Goal: Task Accomplishment & Management: Complete application form

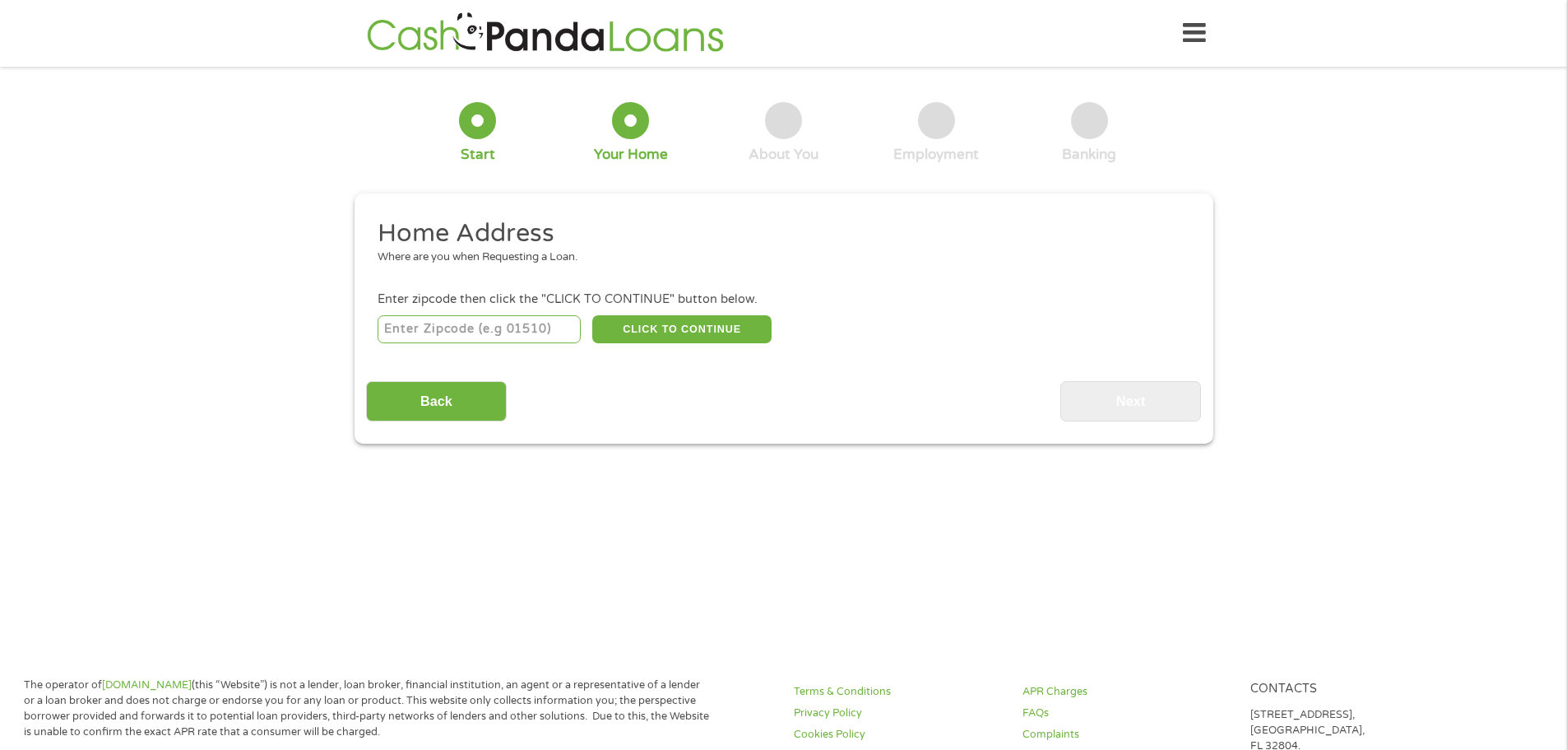
click at [518, 332] on input "number" at bounding box center [479, 329] width 203 height 28
type input "40744"
click at [666, 327] on button "CLICK TO CONTINUE" at bounding box center [681, 329] width 179 height 28
type input "40744"
type input "[GEOGRAPHIC_DATA]"
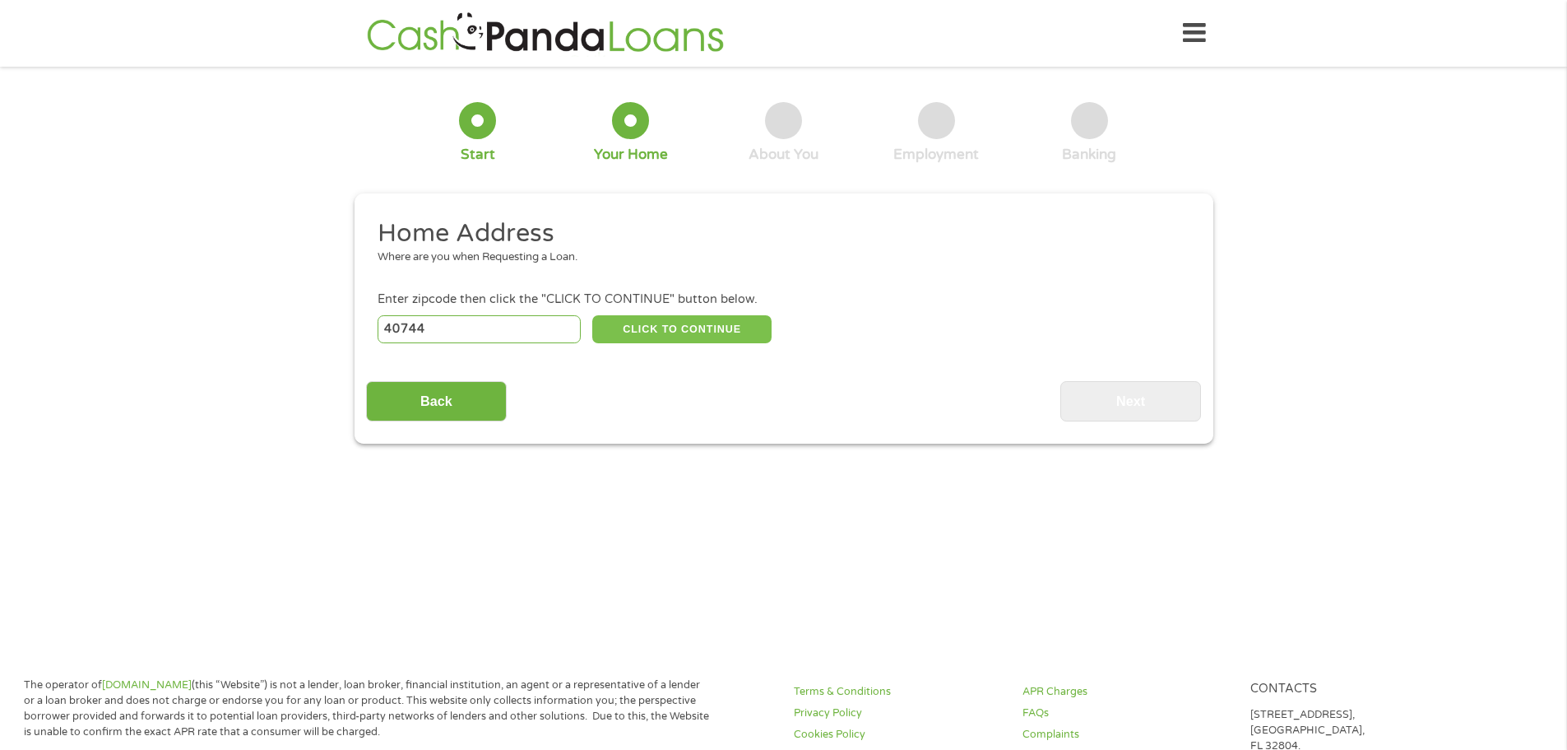
select select "[US_STATE]"
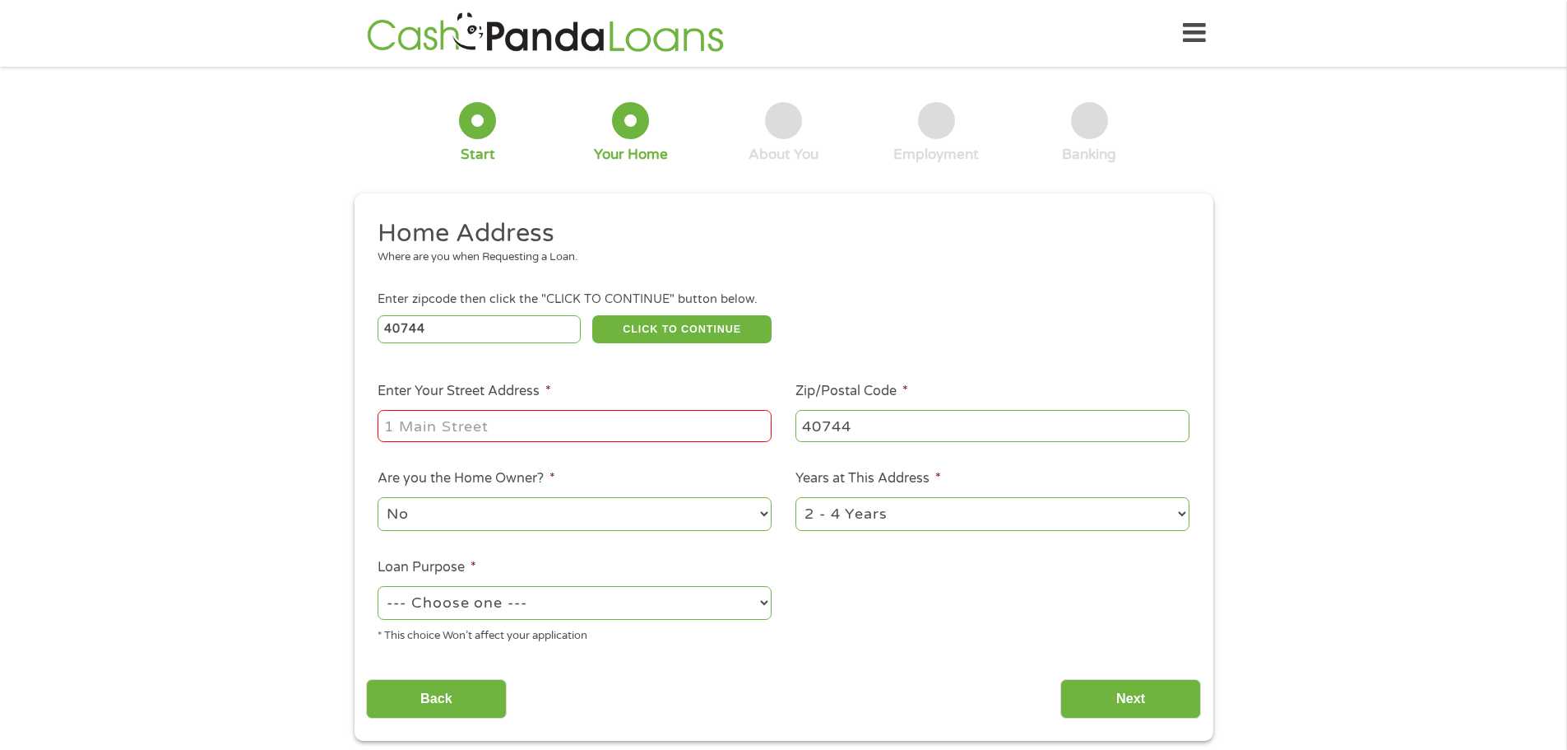
click at [504, 428] on input "Enter Your Street Address *" at bounding box center [575, 425] width 394 height 31
type input "[STREET_ADDRESS][PERSON_NAME]"
click at [764, 512] on select "No Yes" at bounding box center [575, 514] width 394 height 34
select select "yes"
click at [378, 497] on select "No Yes" at bounding box center [575, 514] width 394 height 34
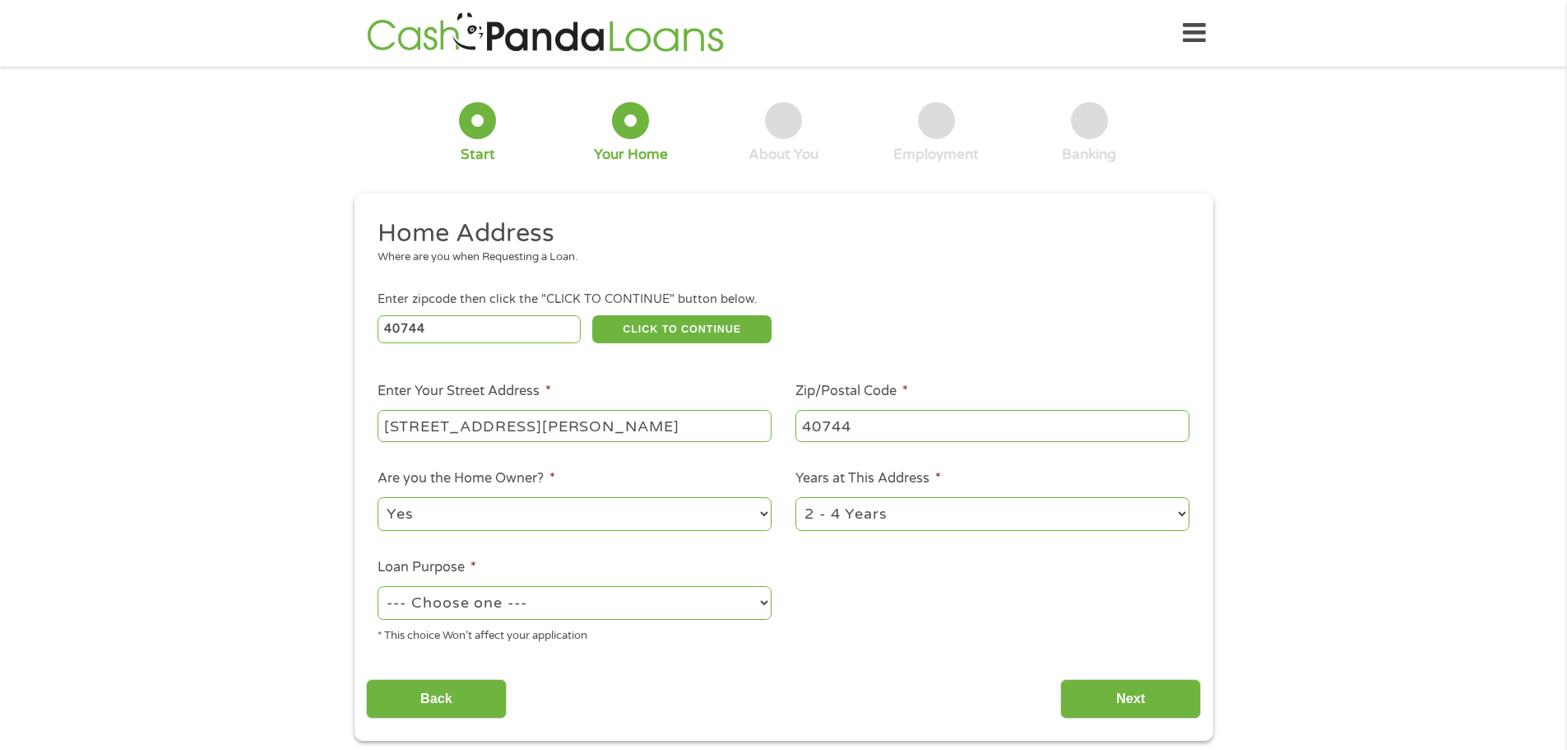
click at [1176, 519] on select "1 Year or less 1 - 2 Years 2 - 4 Years Over 4 Years" at bounding box center [993, 514] width 394 height 34
select select "12months"
click at [796, 497] on select "1 Year or less 1 - 2 Years 2 - 4 Years Over 4 Years" at bounding box center [993, 514] width 394 height 34
click at [764, 602] on select "--- Choose one --- Pay Bills Debt Consolidation Home Improvement Major Purchase…" at bounding box center [575, 603] width 394 height 34
select select "paybills"
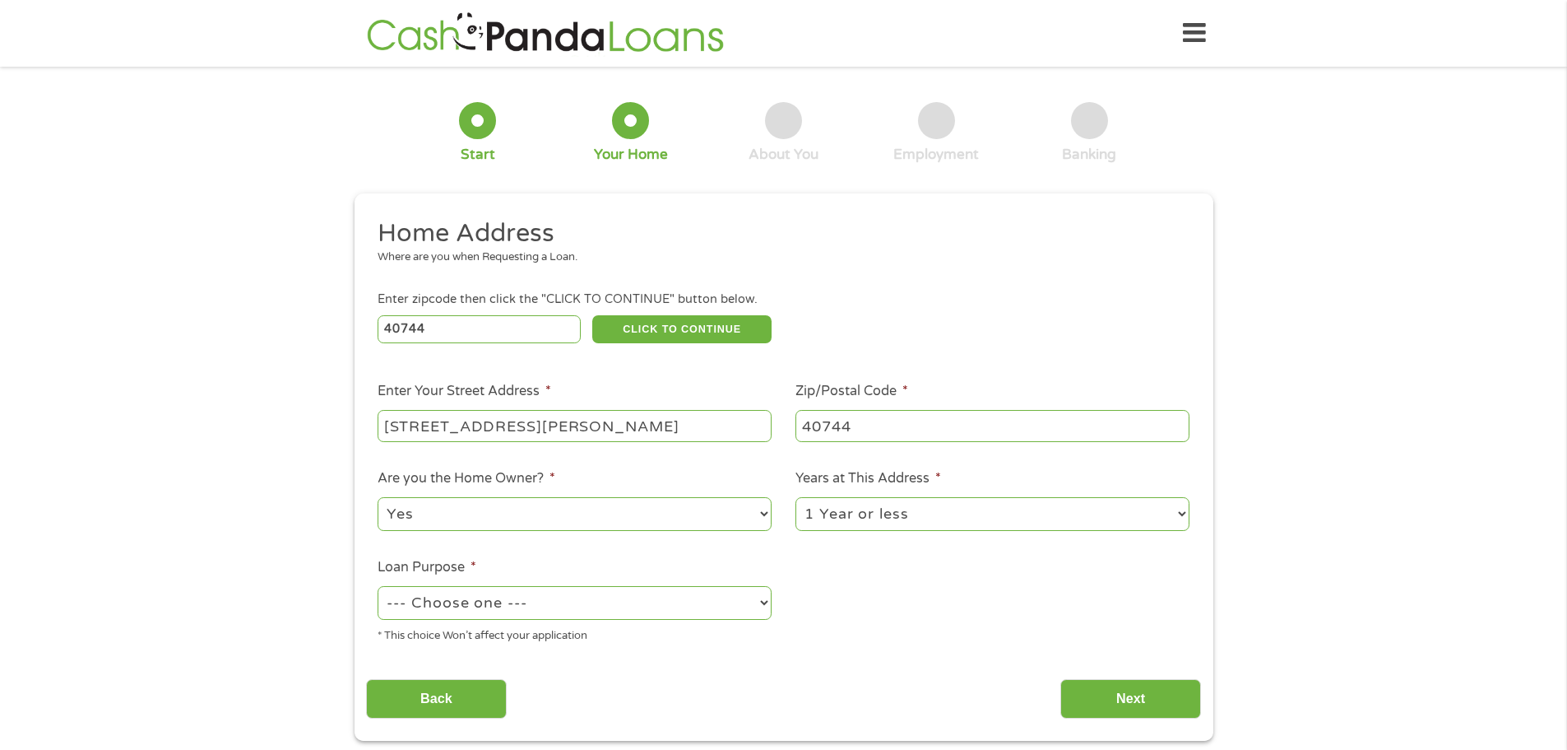
click at [378, 586] on select "--- Choose one --- Pay Bills Debt Consolidation Home Improvement Major Purchase…" at bounding box center [575, 603] width 394 height 34
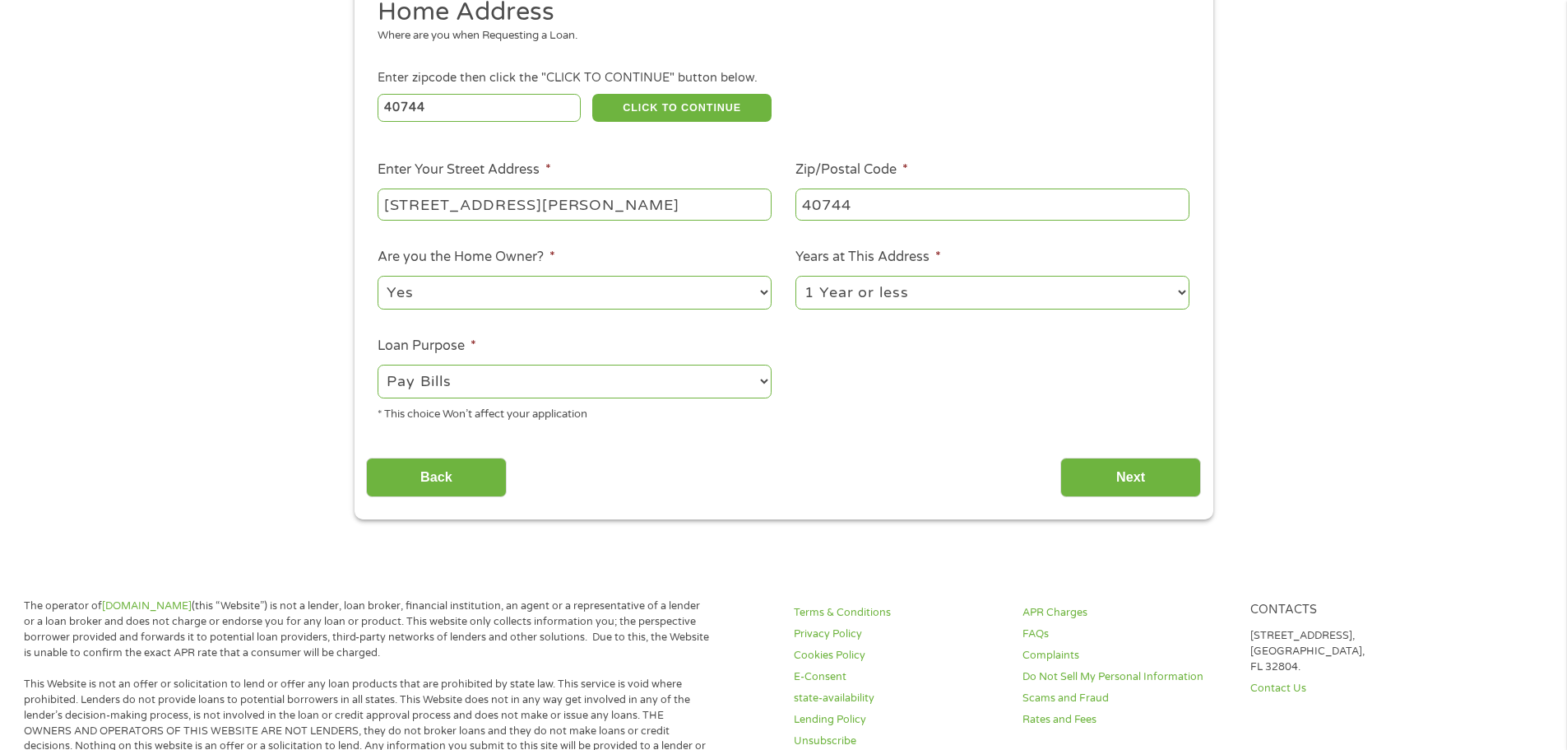
scroll to position [247, 0]
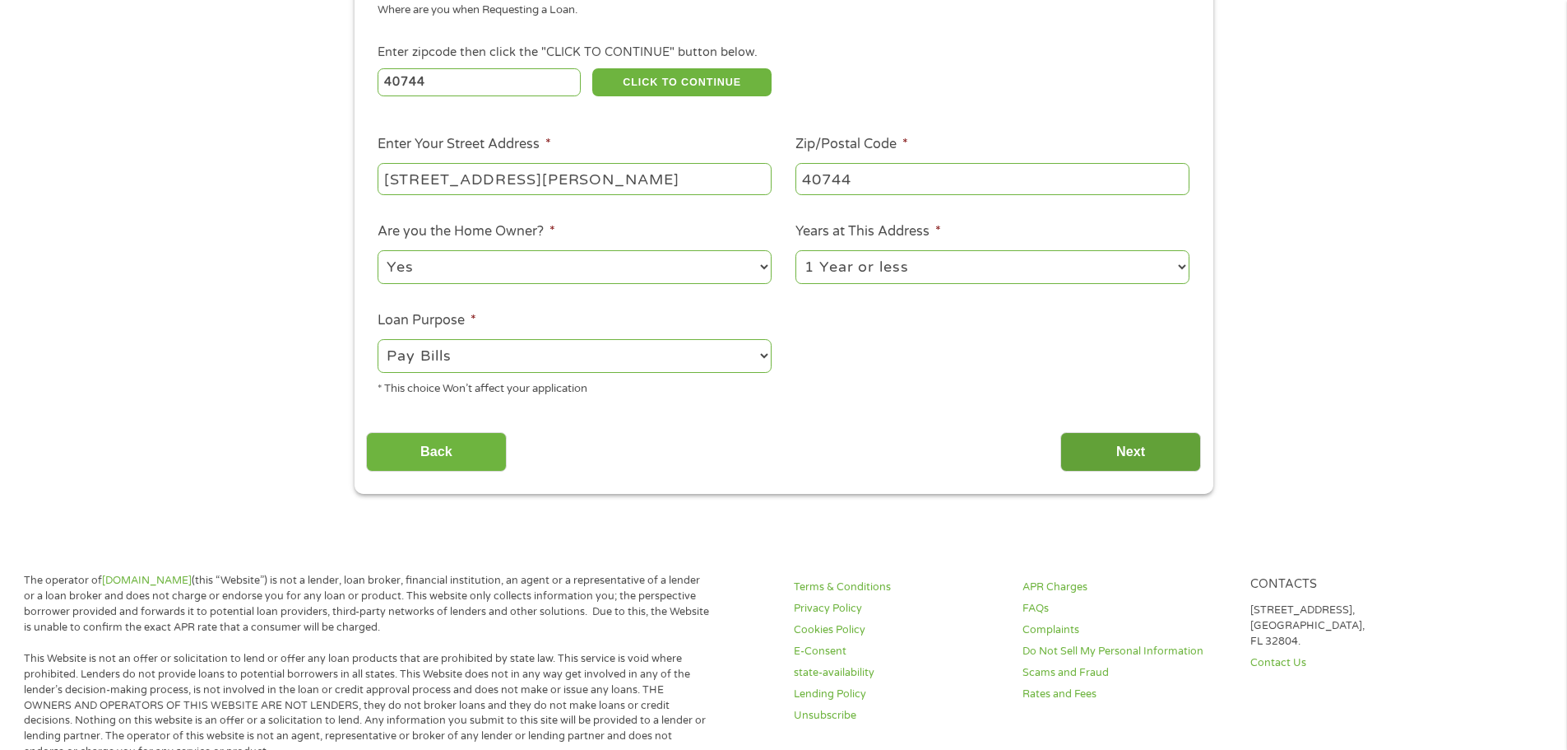
click at [1107, 455] on input "Next" at bounding box center [1131, 452] width 141 height 40
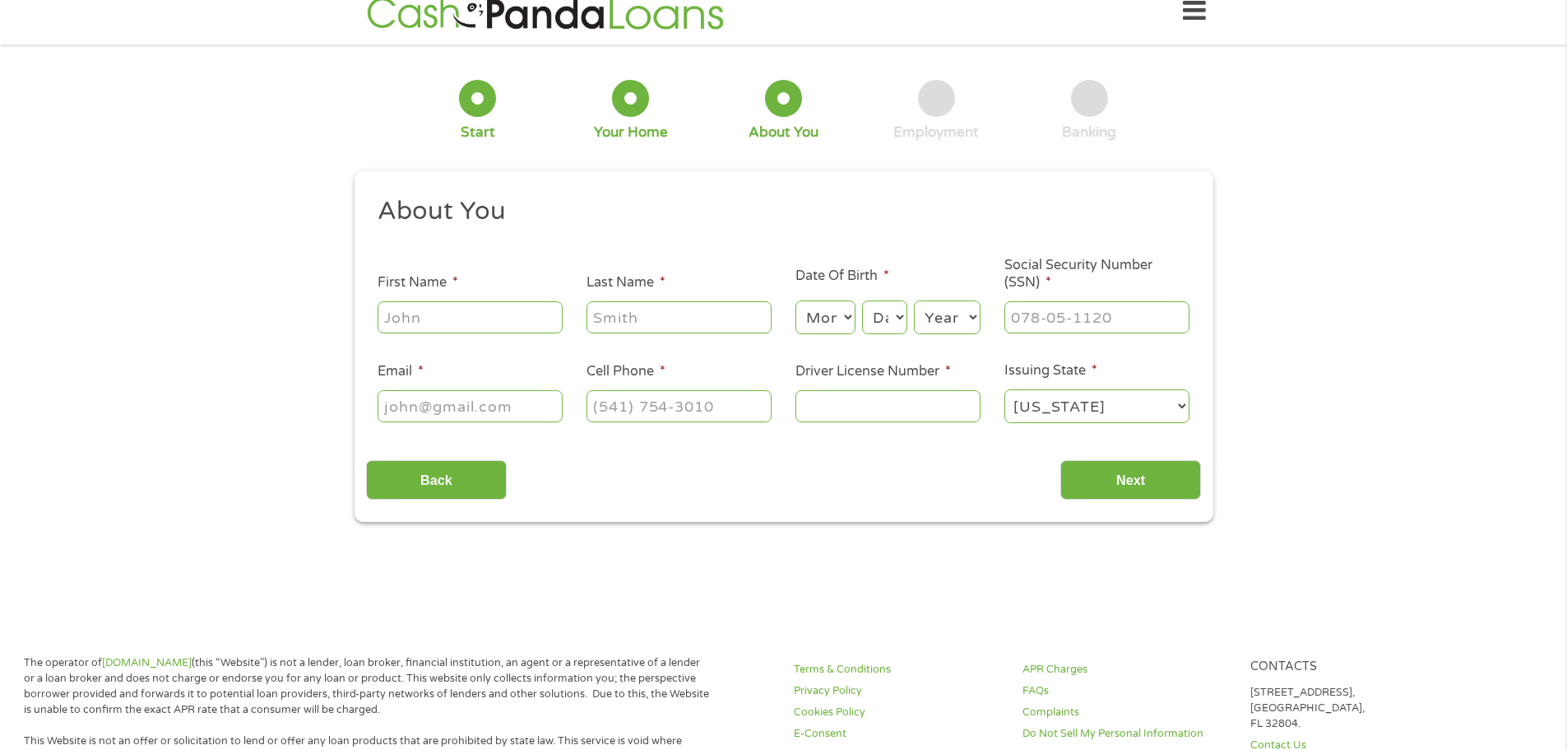
scroll to position [0, 0]
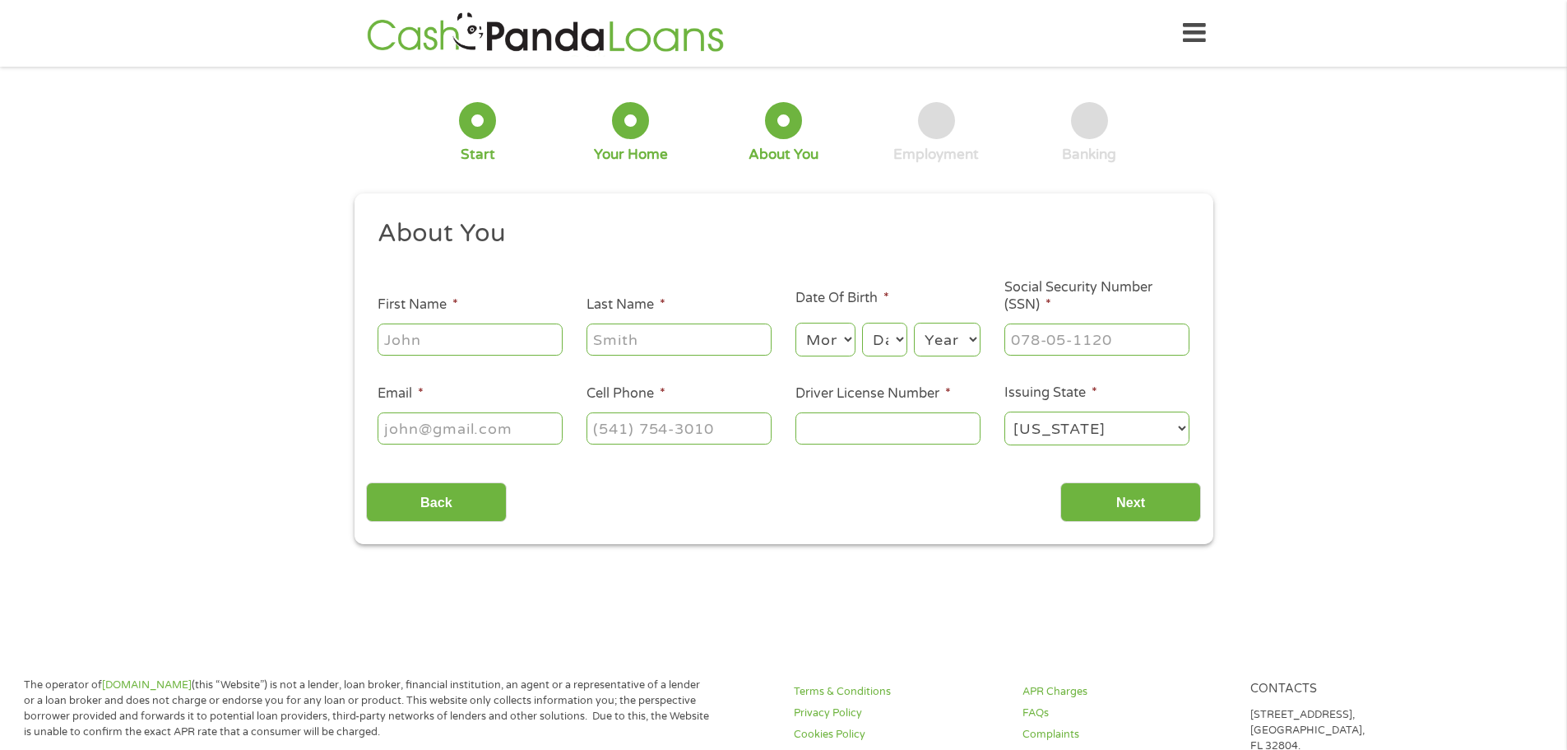
click at [457, 349] on input "First Name *" at bounding box center [470, 338] width 185 height 31
type input "[PERSON_NAME]"
type input "[PERSON_NAME][EMAIL_ADDRESS][DOMAIN_NAME]"
type input "[PHONE_NUMBER]"
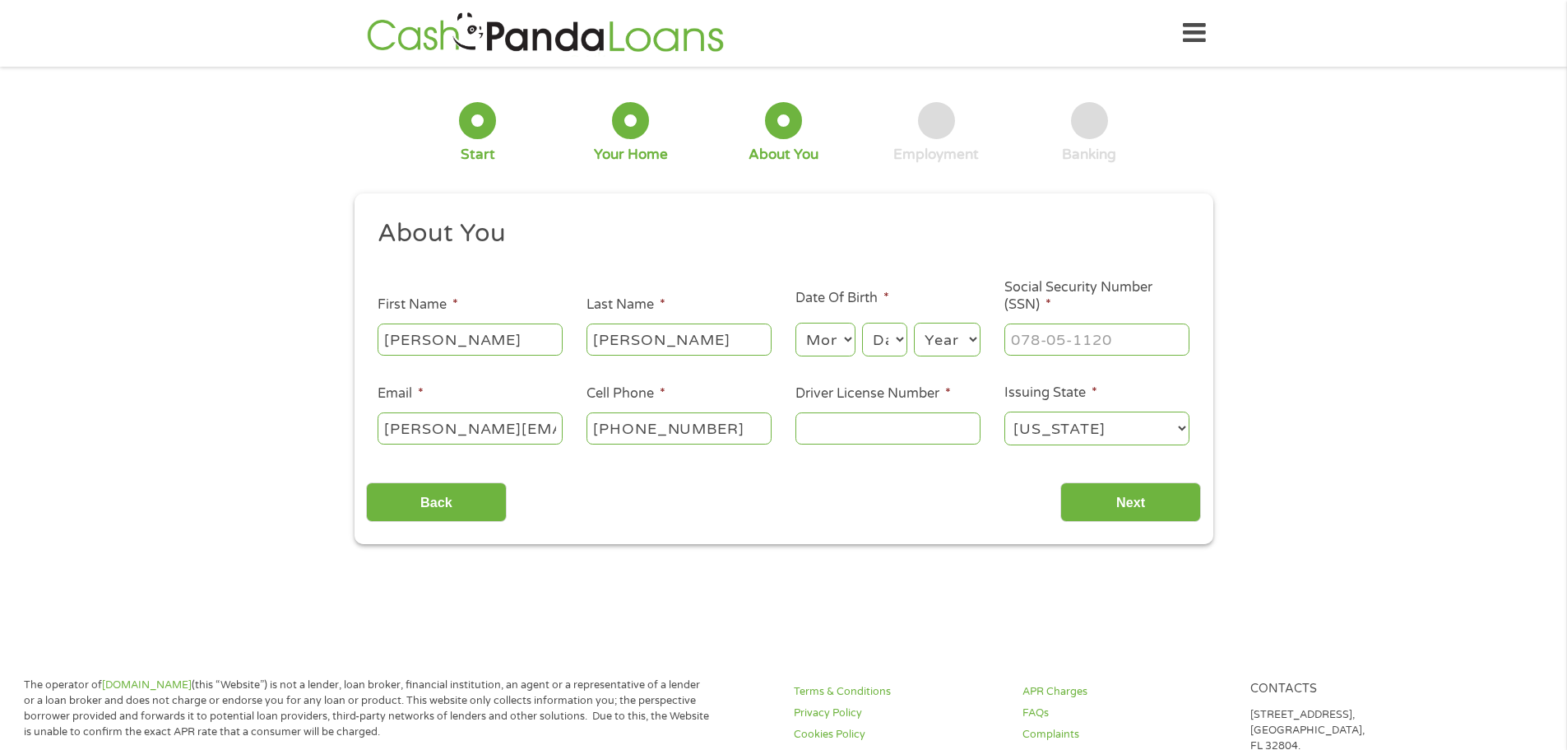
click at [848, 337] on select "Month 1 2 3 4 5 6 7 8 9 10 11 12" at bounding box center [826, 340] width 60 height 34
select select "12"
click at [796, 323] on select "Month 1 2 3 4 5 6 7 8 9 10 11 12" at bounding box center [826, 340] width 60 height 34
click at [895, 334] on select "Day 1 2 3 4 5 6 7 8 9 10 11 12 13 14 15 16 17 18 19 20 21 22 23 24 25 26 27 28 …" at bounding box center [884, 340] width 44 height 34
select select "4"
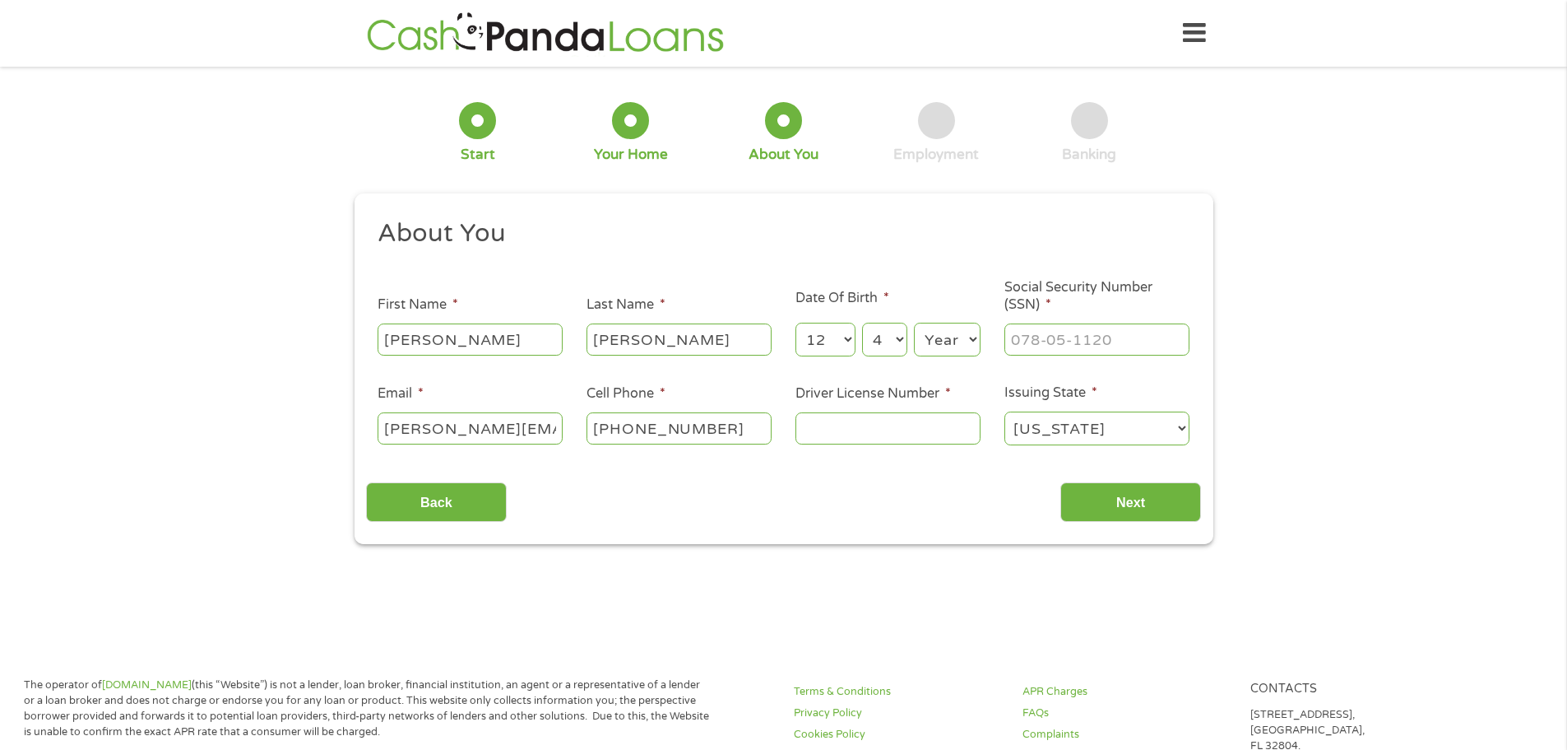
click at [862, 323] on select "Day 1 2 3 4 5 6 7 8 9 10 11 12 13 14 15 16 17 18 19 20 21 22 23 24 25 26 27 28 …" at bounding box center [884, 340] width 44 height 34
click at [960, 342] on select "Year [DATE] 2006 2005 2004 2003 2002 2001 2000 1999 1998 1997 1996 1995 1994 19…" at bounding box center [947, 340] width 67 height 34
select select "1984"
click at [914, 323] on select "Year [DATE] 2006 2005 2004 2003 2002 2001 2000 1999 1998 1997 1996 1995 1994 19…" at bounding box center [947, 340] width 67 height 34
click at [1098, 355] on input "___-__-____" at bounding box center [1097, 338] width 185 height 31
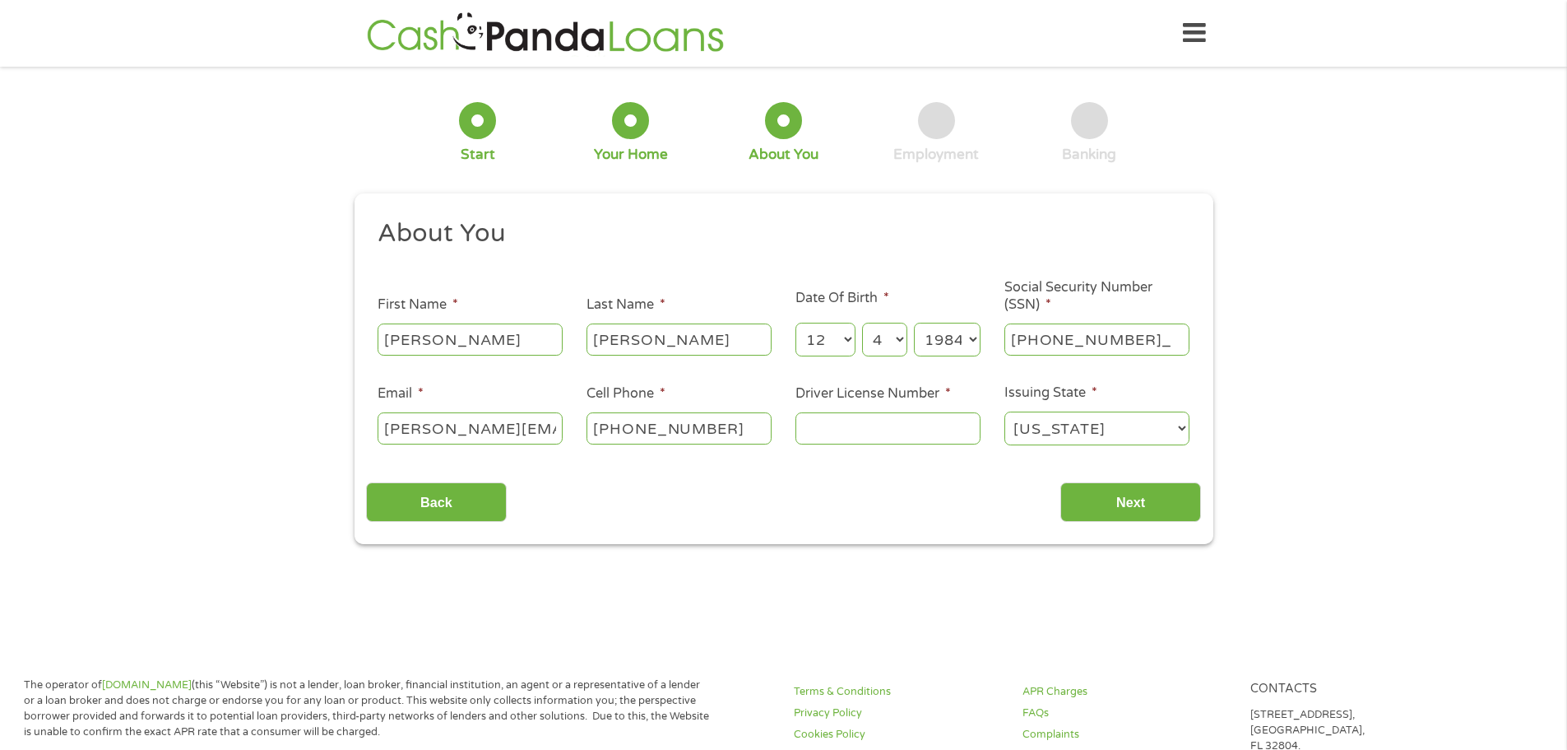
type input "316-92-7987"
click at [907, 430] on input "Driver License Number *" at bounding box center [888, 427] width 185 height 31
type input "G15-653-360"
click at [1154, 503] on input "Next" at bounding box center [1131, 502] width 141 height 40
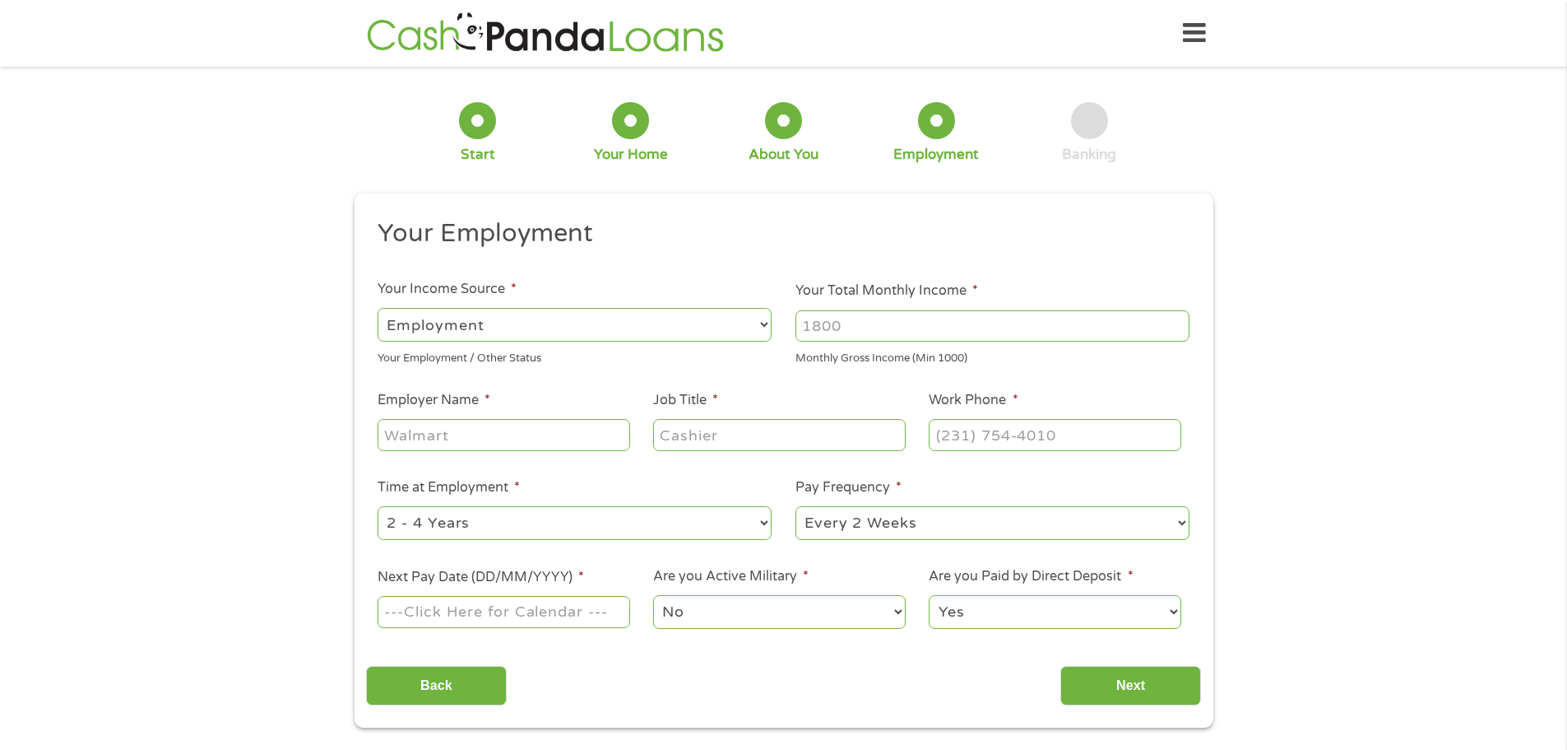
scroll to position [7, 7]
click at [1102, 322] on input "Your Total Monthly Income *" at bounding box center [993, 325] width 394 height 31
type input "2400"
click at [506, 437] on input "Employer Name *" at bounding box center [504, 434] width 252 height 31
type input "Horizon Health"
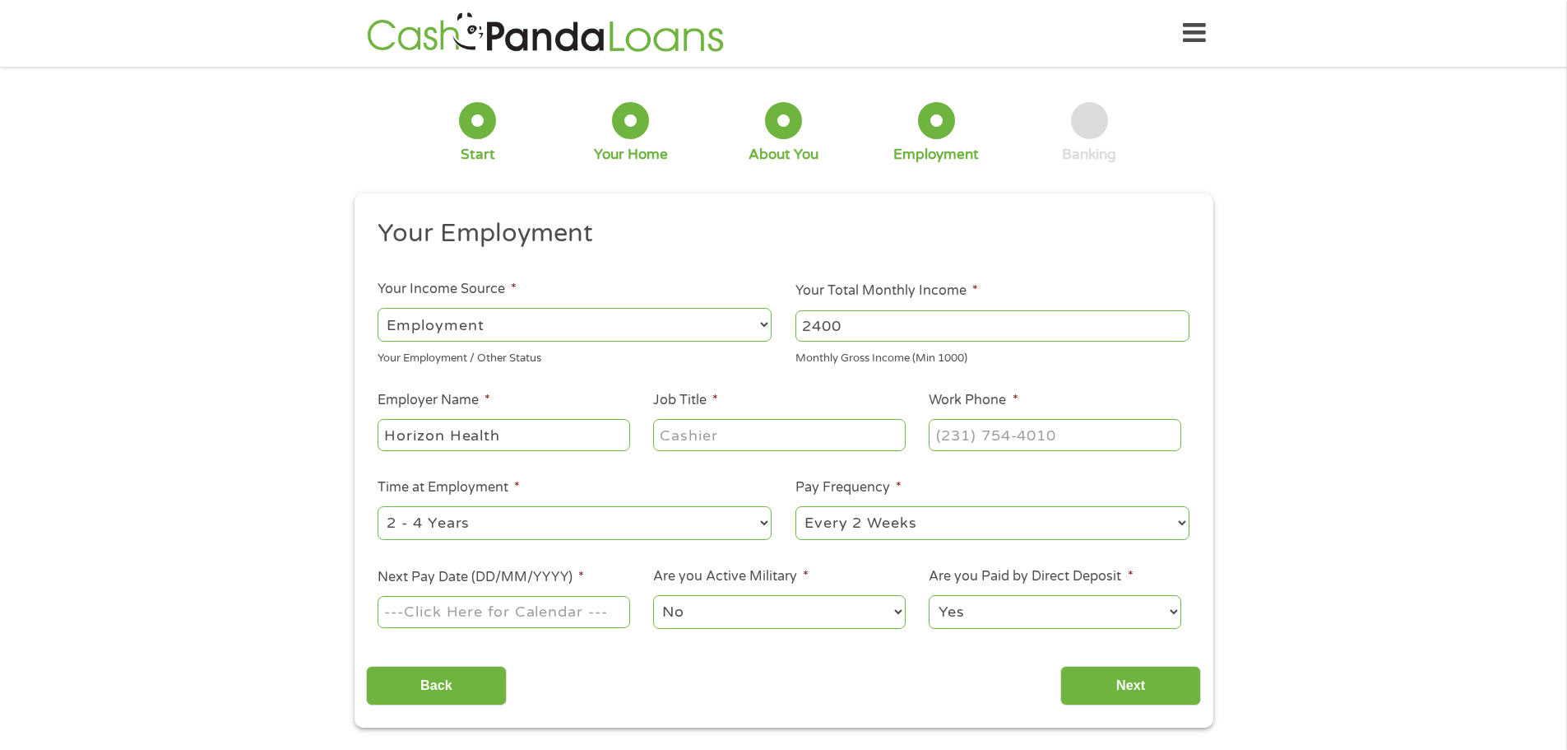
click at [818, 448] on input "Job Title *" at bounding box center [779, 434] width 252 height 31
type input "Intake Coordinator"
click at [995, 434] on input "(___) ___-____" at bounding box center [1055, 434] width 252 height 31
type input "[PHONE_NUMBER]"
click at [768, 526] on select "--- Choose one --- 1 Year or less 1 - 2 Years 2 - 4 Years Over 4 Years" at bounding box center [575, 523] width 394 height 34
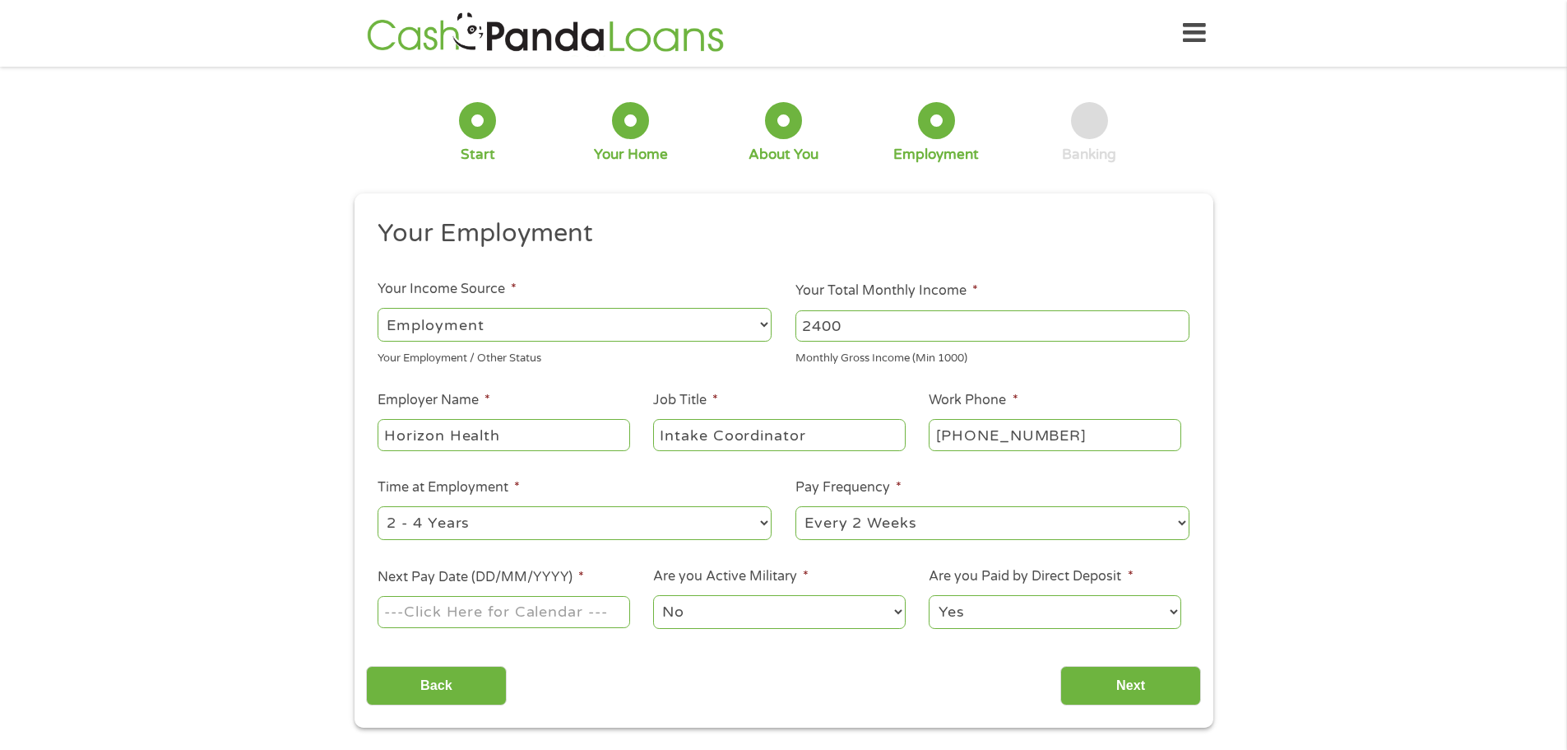
select select "24months"
click at [378, 506] on select "--- Choose one --- 1 Year or less 1 - 2 Years 2 - 4 Years Over 4 Years" at bounding box center [575, 523] width 394 height 34
click at [1178, 528] on select "--- Choose one --- Every 2 Weeks Every Week Monthly Semi-Monthly" at bounding box center [993, 523] width 394 height 34
click at [796, 506] on select "--- Choose one --- Every 2 Weeks Every Week Monthly Semi-Monthly" at bounding box center [993, 523] width 394 height 34
click at [562, 612] on input "Next Pay Date (DD/MM/YYYY) *" at bounding box center [504, 611] width 252 height 31
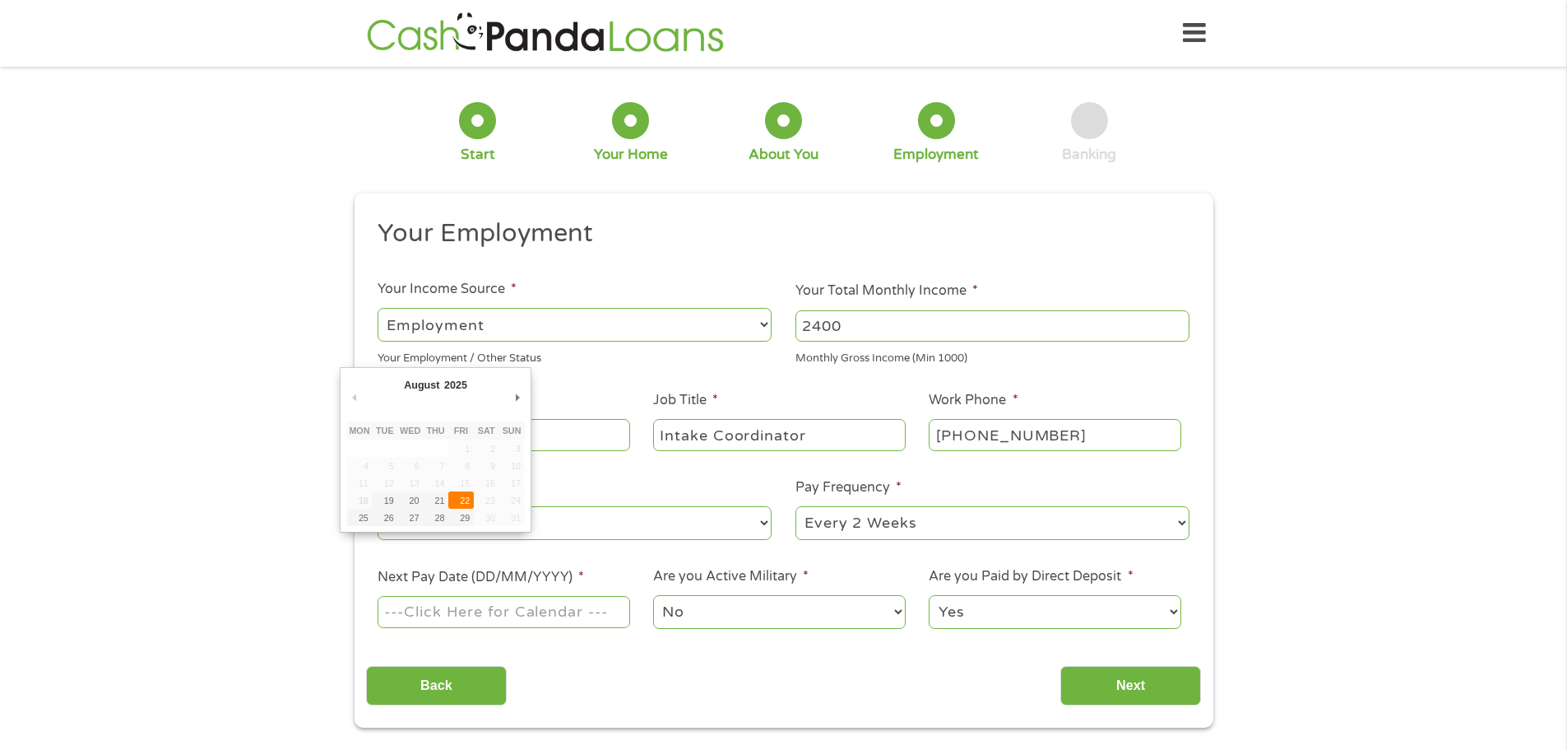
type input "[DATE]"
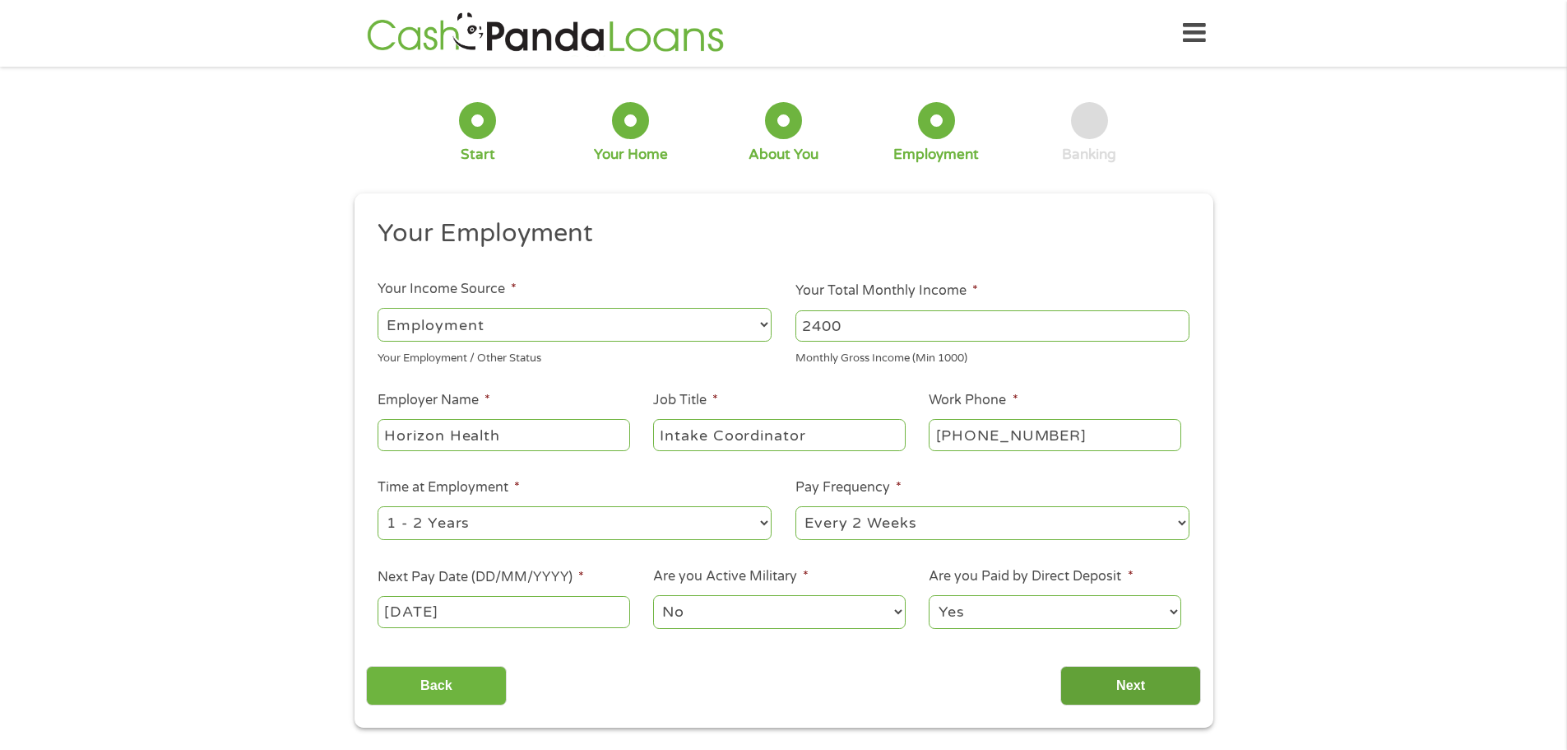
click at [1125, 680] on input "Next" at bounding box center [1131, 686] width 141 height 40
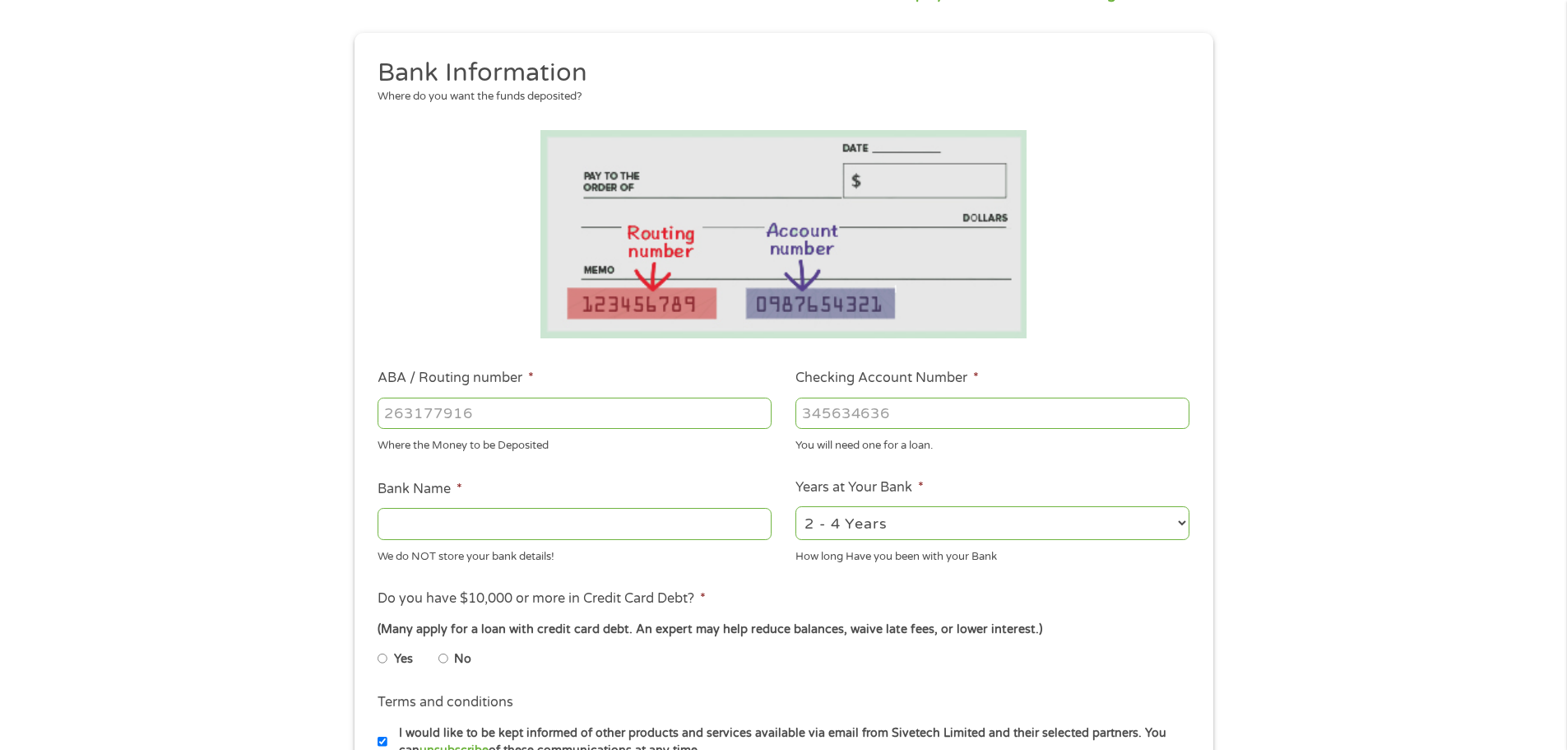
scroll to position [165, 0]
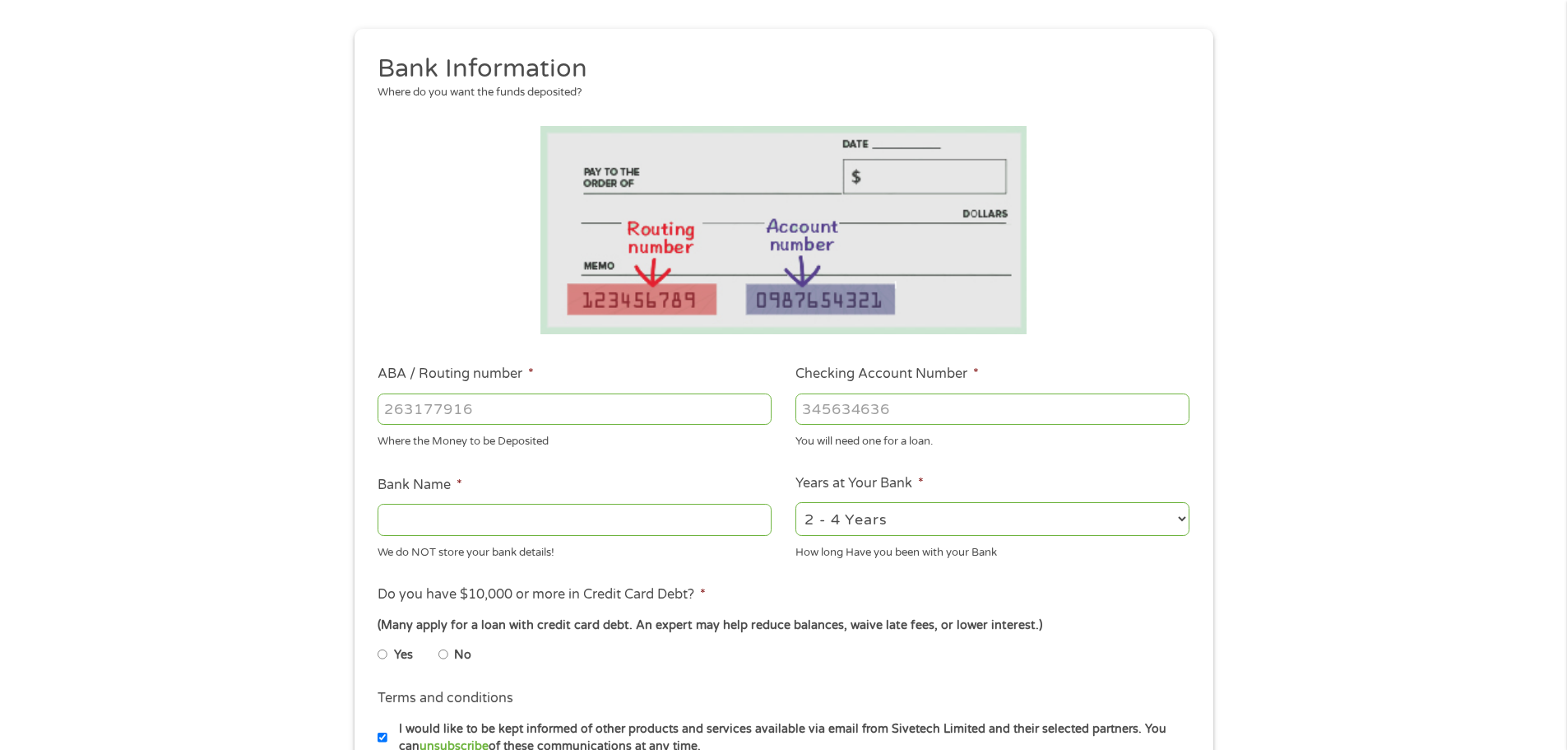
click at [454, 418] on input "ABA / Routing number *" at bounding box center [575, 408] width 394 height 31
click at [483, 409] on input "ABA / Routing number *" at bounding box center [575, 408] width 394 height 31
type input "041215663"
type input "[PERSON_NAME] BANK"
type input "041215663"
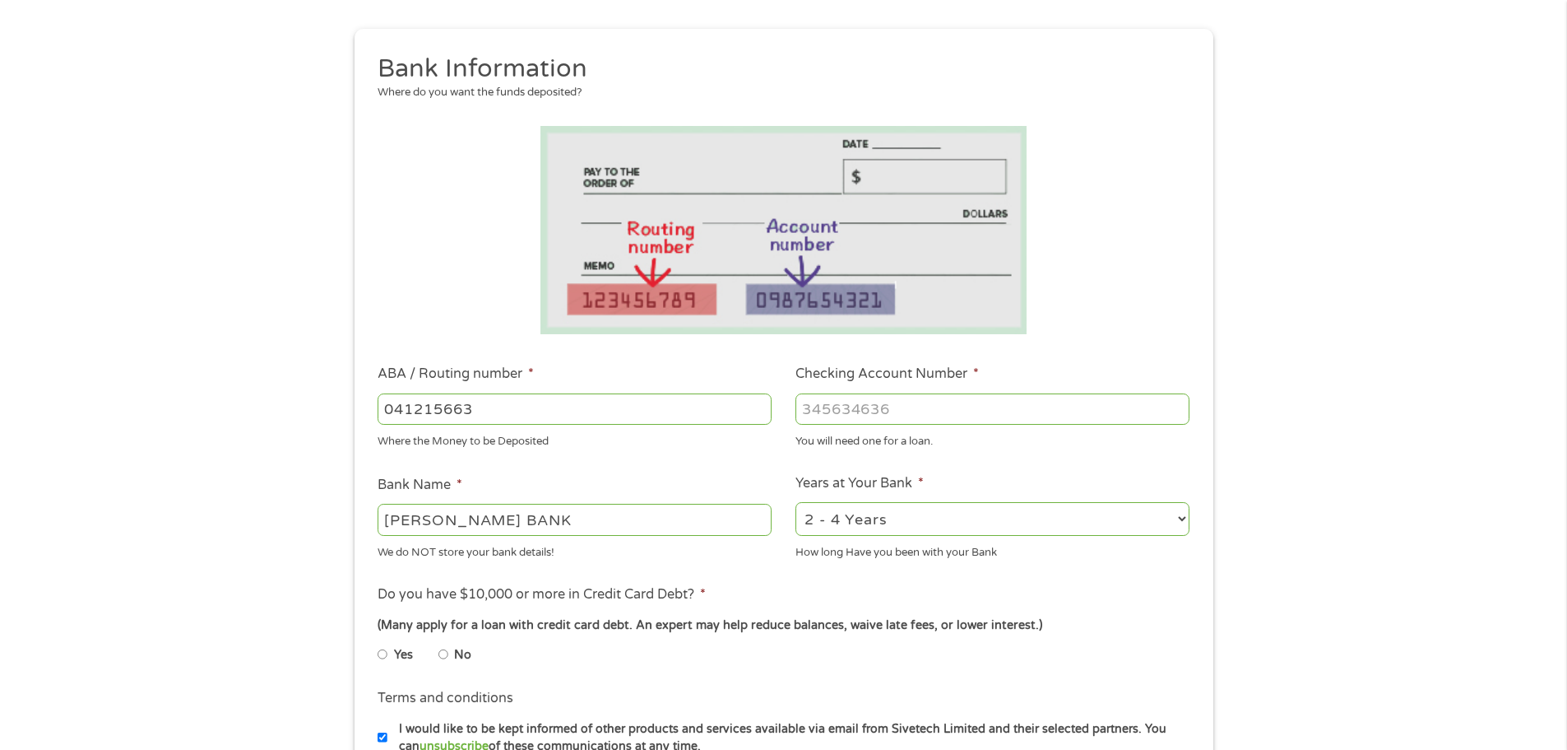
click at [853, 406] on input "Checking Account Number *" at bounding box center [993, 408] width 394 height 31
type input "1307903260213"
click at [1174, 470] on ul "Bank Information Where do you want the funds deposited? ABA / Routing number * …" at bounding box center [783, 463] width 835 height 820
click at [1183, 519] on select "2 - 4 Years 6 - 12 Months 1 - 2 Years Over 4 Years" at bounding box center [993, 519] width 394 height 34
select select "24months"
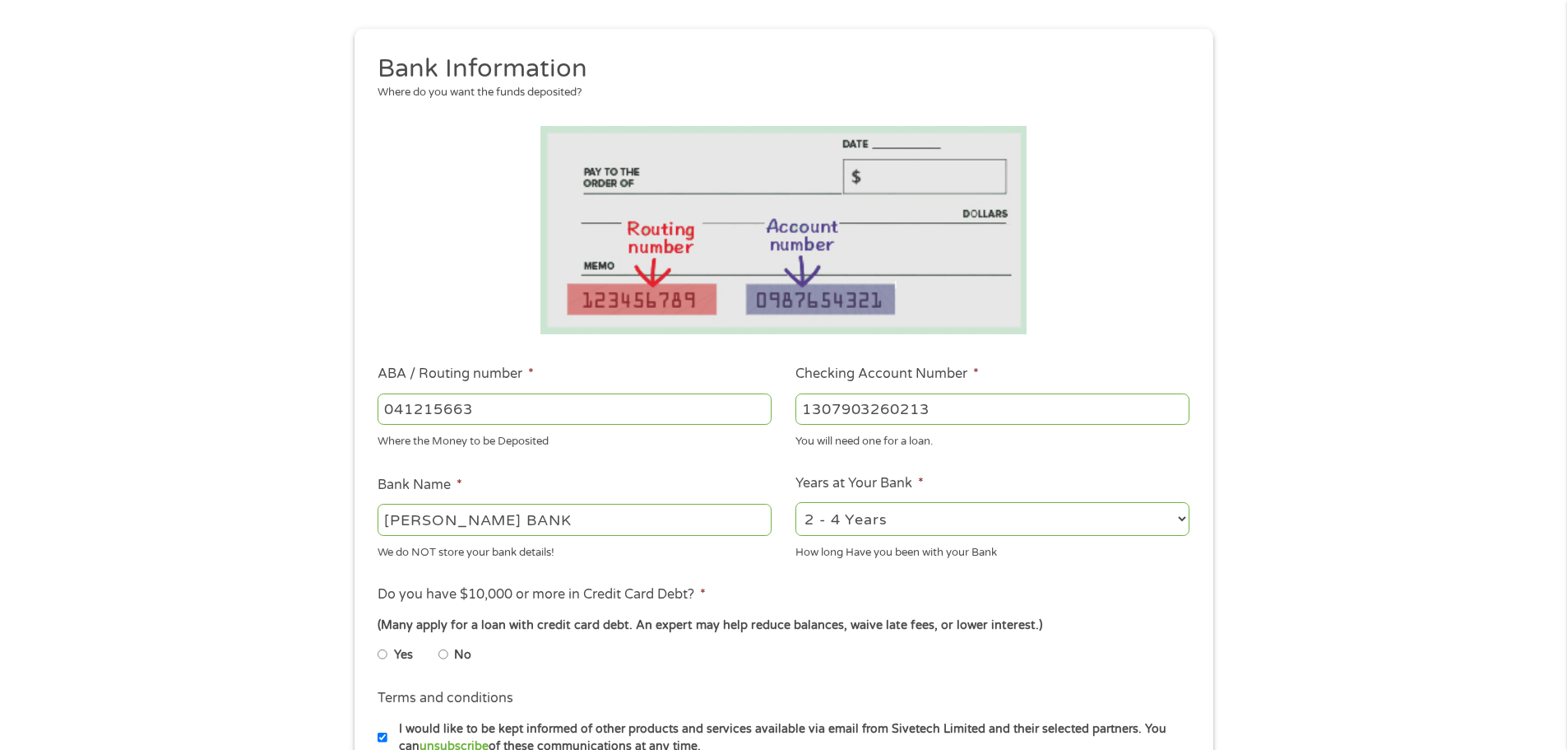
click at [796, 502] on select "2 - 4 Years 6 - 12 Months 1 - 2 Years Over 4 Years" at bounding box center [993, 519] width 394 height 34
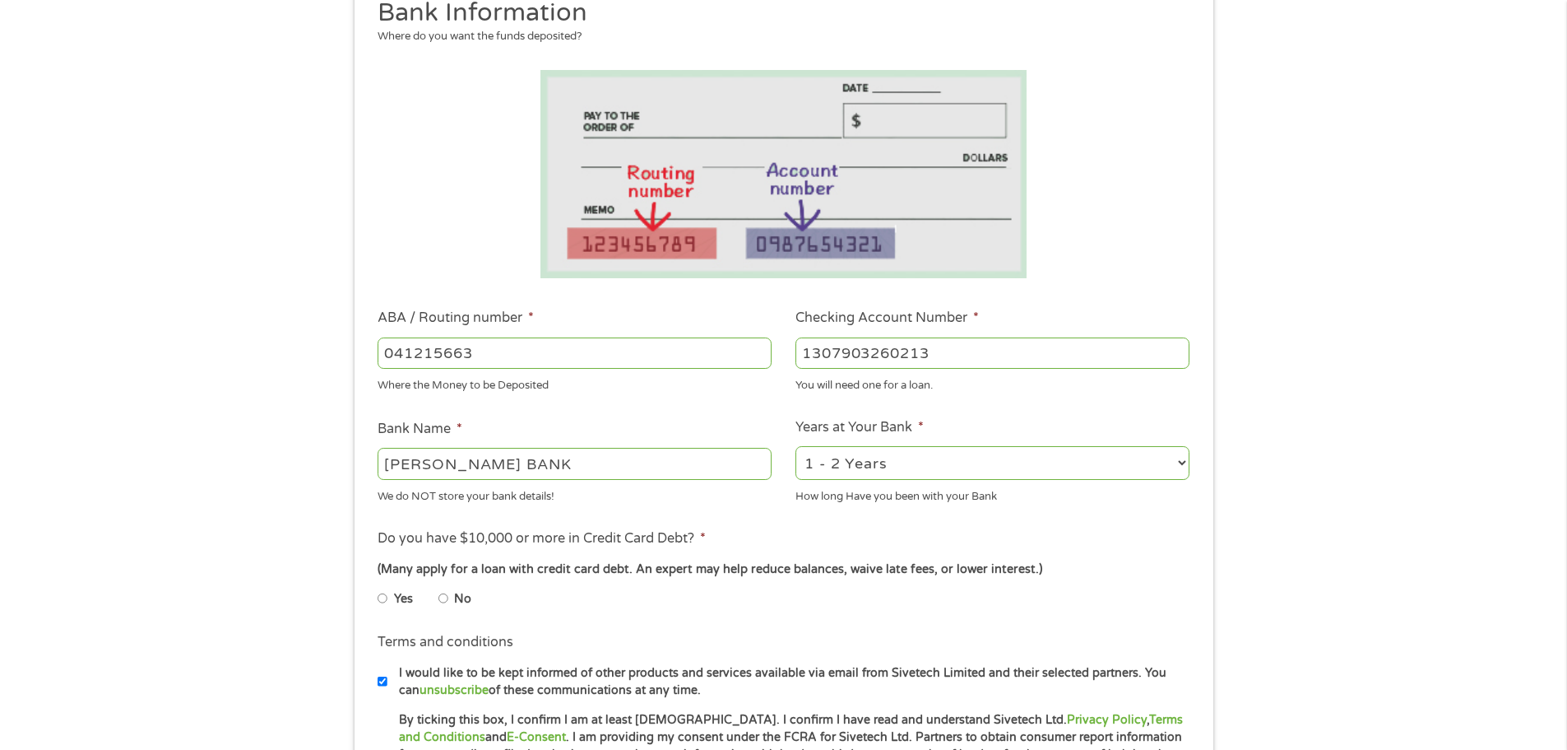
scroll to position [247, 0]
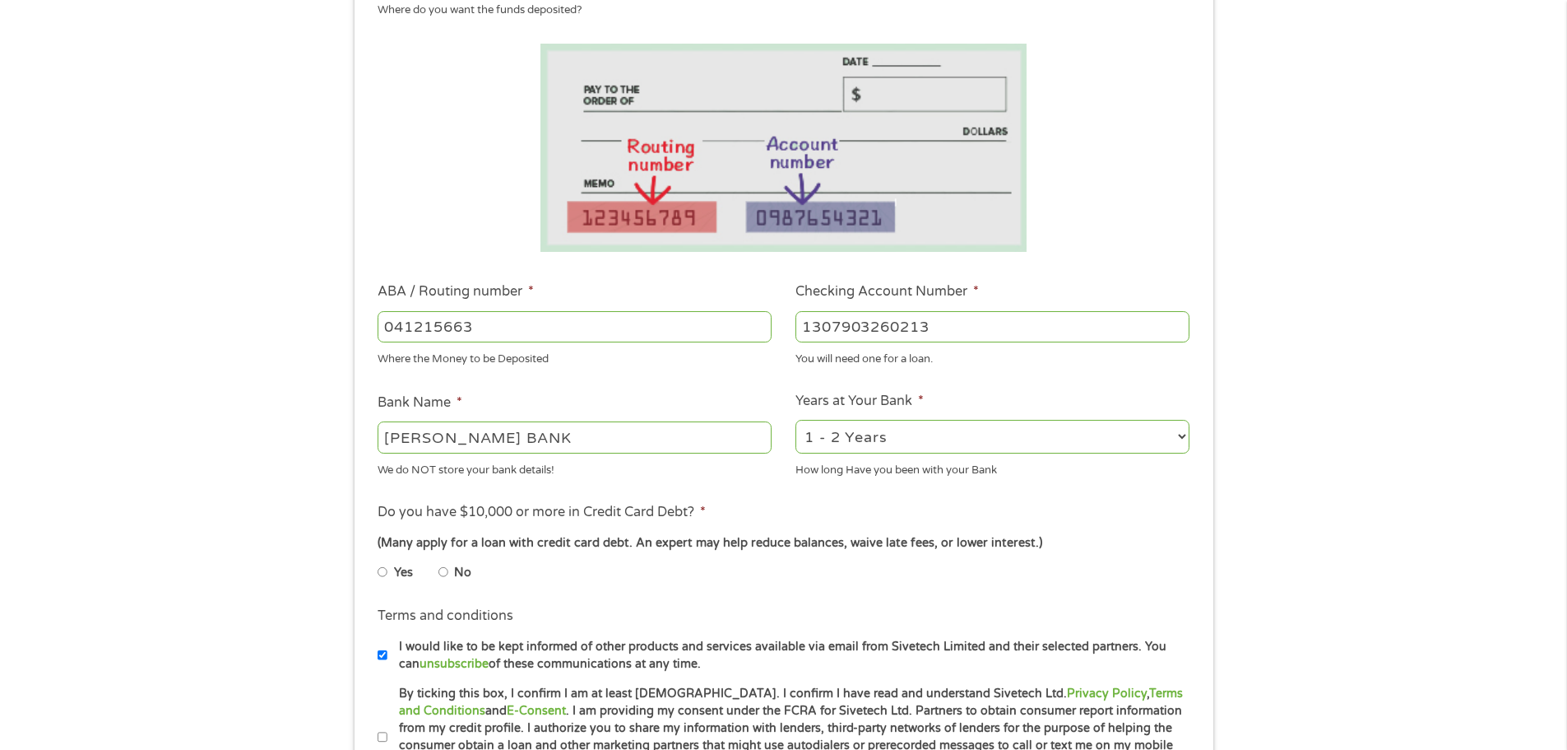
click at [446, 569] on input "No" at bounding box center [444, 572] width 10 height 26
radio input "true"
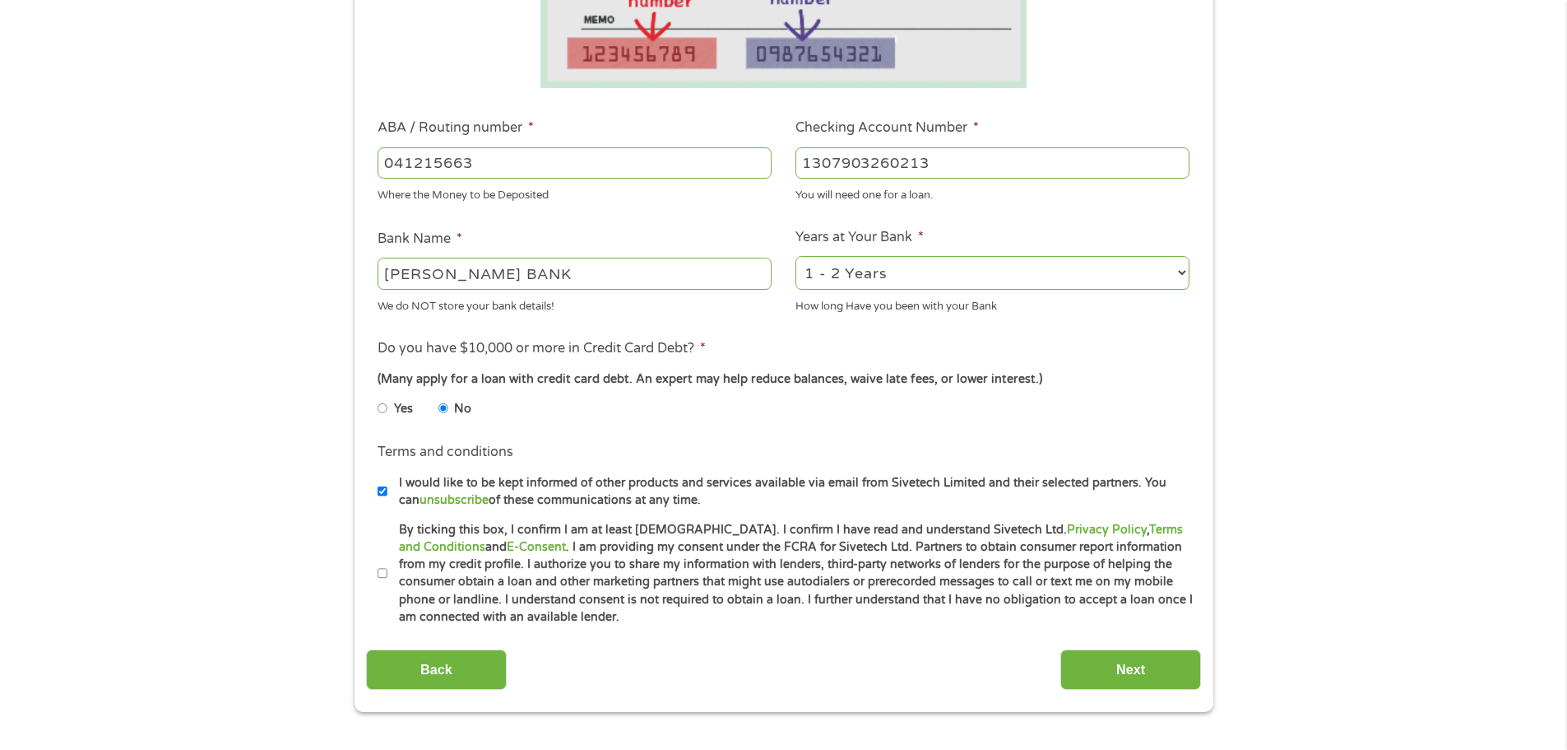
scroll to position [411, 0]
click at [1130, 665] on input "Next" at bounding box center [1131, 668] width 141 height 40
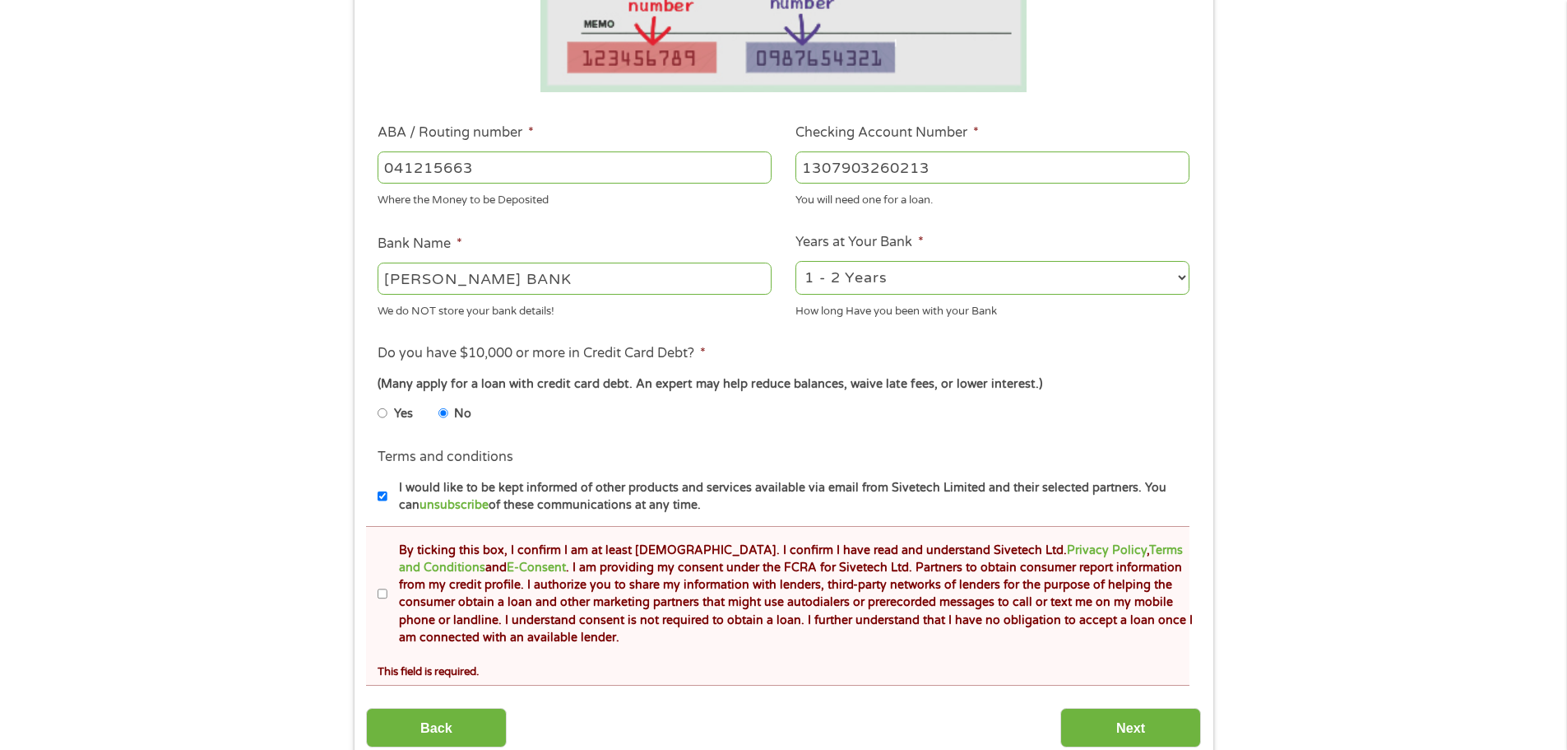
scroll to position [494, 0]
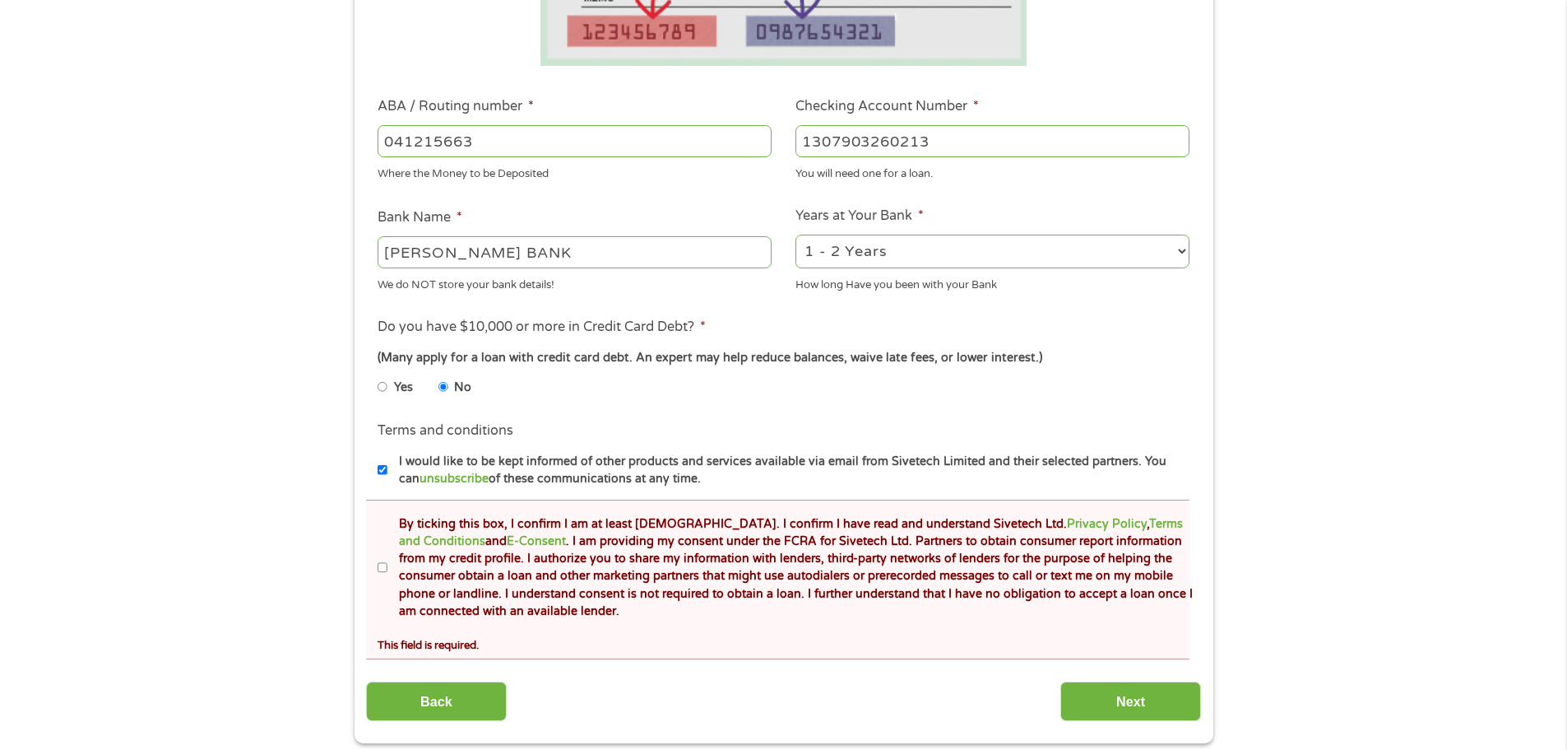
click at [386, 564] on input "By ticking this box, I confirm I am at least [DEMOGRAPHIC_DATA]. I confirm I ha…" at bounding box center [383, 568] width 10 height 26
checkbox input "true"
click at [1103, 711] on input "Next" at bounding box center [1131, 701] width 141 height 40
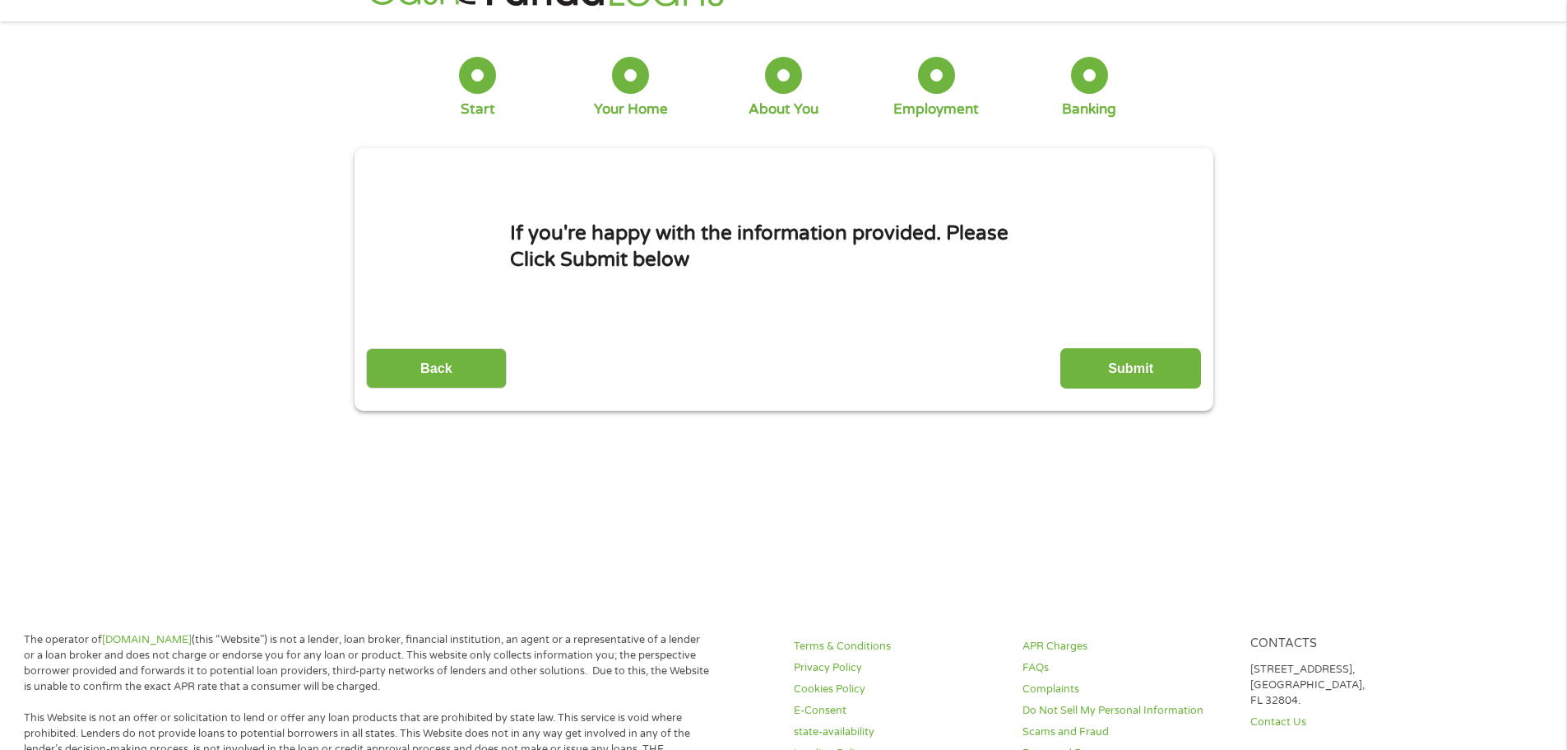
scroll to position [0, 0]
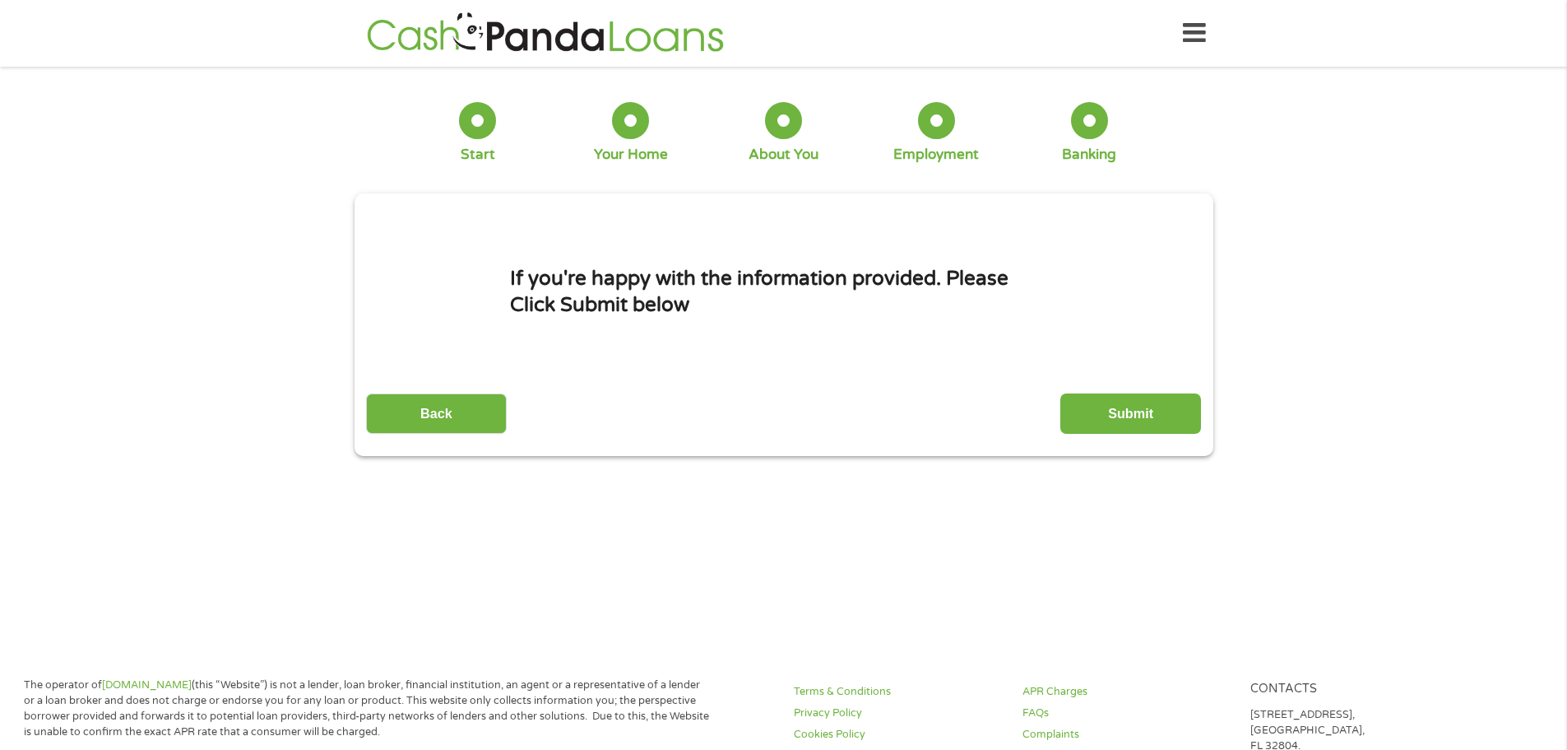
click at [1145, 414] on input "Submit" at bounding box center [1131, 413] width 141 height 40
